Goal: Complete application form: Complete application form

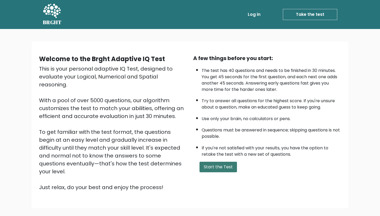
click at [206, 162] on button "Start the Test" at bounding box center [217, 167] width 37 height 11
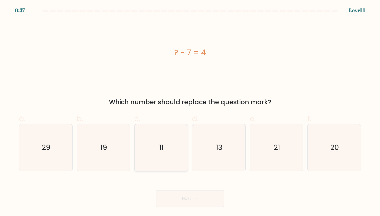
click at [160, 143] on icon "11" at bounding box center [161, 148] width 47 height 47
click at [190, 112] on input "c. 11" at bounding box center [190, 109] width 0 height 3
radio input "true"
click at [173, 201] on button "Next" at bounding box center [190, 199] width 69 height 17
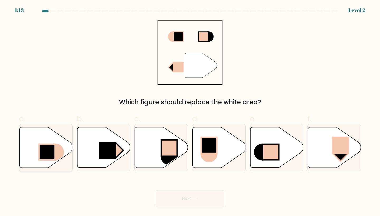
click at [57, 150] on icon at bounding box center [56, 153] width 16 height 16
click at [190, 112] on input "a." at bounding box center [190, 109] width 0 height 3
radio input "true"
click at [117, 153] on rect at bounding box center [115, 150] width 15 height 15
click at [190, 112] on input "b." at bounding box center [190, 109] width 0 height 3
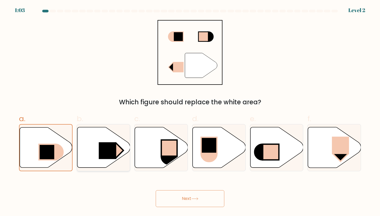
radio input "true"
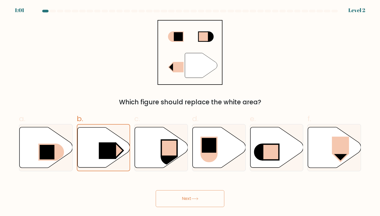
click at [182, 198] on button "Next" at bounding box center [190, 199] width 69 height 17
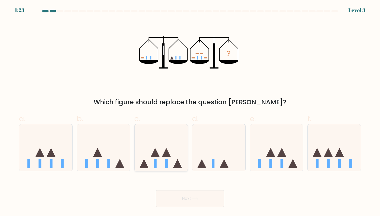
click at [156, 139] on icon at bounding box center [161, 148] width 53 height 44
click at [190, 112] on input "c." at bounding box center [190, 109] width 0 height 3
radio input "true"
click at [180, 199] on button "Next" at bounding box center [190, 199] width 69 height 17
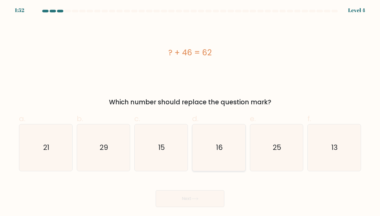
click at [225, 158] on icon "16" at bounding box center [219, 148] width 47 height 47
click at [190, 112] on input "d. 16" at bounding box center [190, 109] width 0 height 3
radio input "true"
click at [202, 194] on button "Next" at bounding box center [190, 199] width 69 height 17
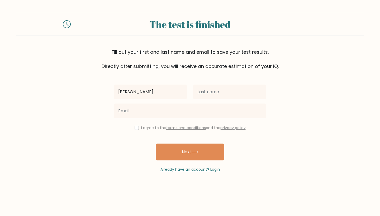
type input "[PERSON_NAME]"
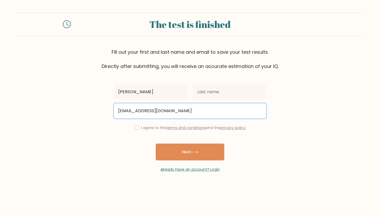
type input "[EMAIL_ADDRESS][DOMAIN_NAME]"
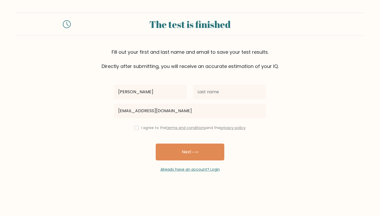
click at [136, 129] on input "checkbox" at bounding box center [137, 128] width 4 height 4
checkbox input "true"
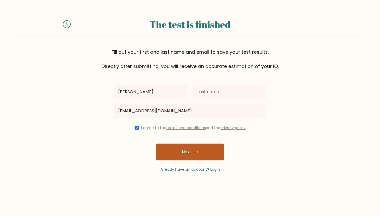
click at [181, 153] on button "Next" at bounding box center [190, 152] width 69 height 17
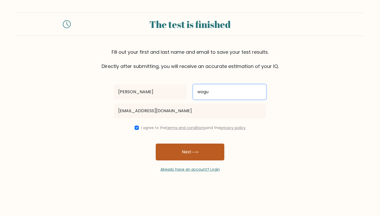
type input "wogu"
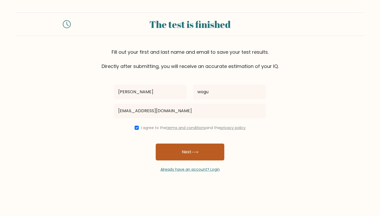
click at [202, 149] on button "Next" at bounding box center [190, 152] width 69 height 17
